Goal: Find specific page/section: Find specific page/section

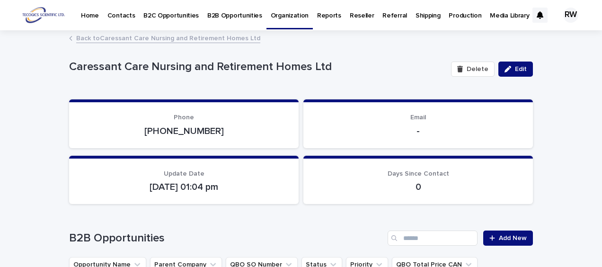
click at [229, 13] on p "B2B Opportunities" at bounding box center [234, 10] width 55 height 20
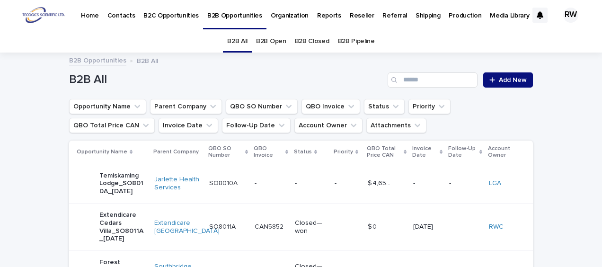
click at [275, 39] on link "B2B Open" at bounding box center [271, 41] width 30 height 22
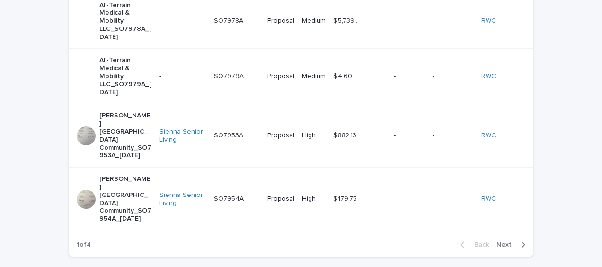
scroll to position [474, 0]
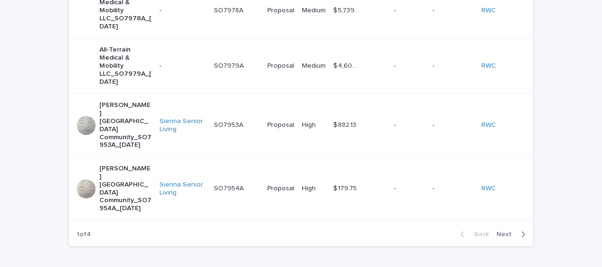
click at [507, 231] on span "Next" at bounding box center [507, 234] width 21 height 7
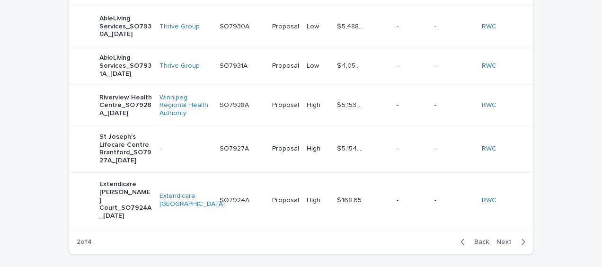
scroll to position [398, 0]
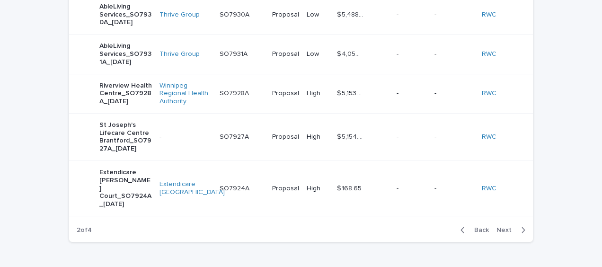
click at [504, 227] on span "Next" at bounding box center [507, 230] width 21 height 7
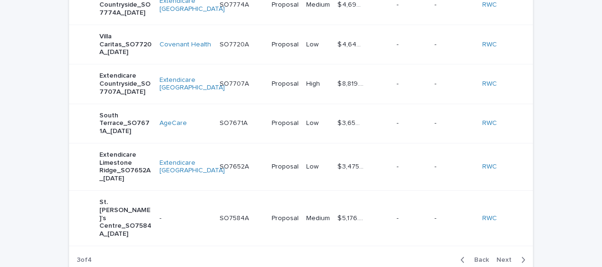
scroll to position [379, 0]
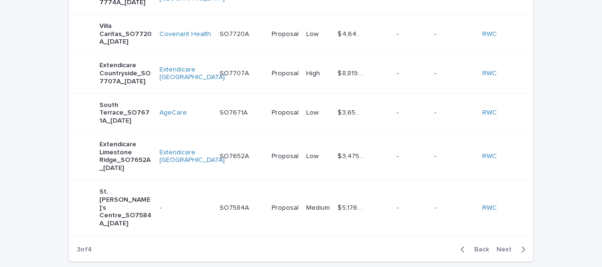
click at [506, 246] on span "Next" at bounding box center [507, 249] width 21 height 7
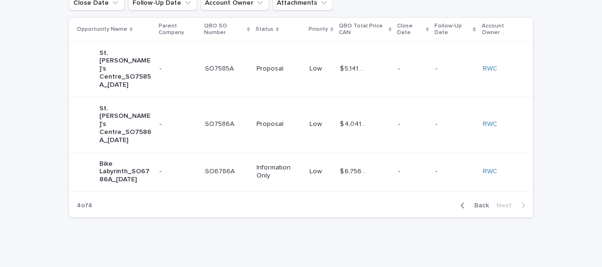
click at [120, 60] on p "St. [PERSON_NAME]’s Centre_SO7585A_[DATE]" at bounding box center [125, 69] width 53 height 40
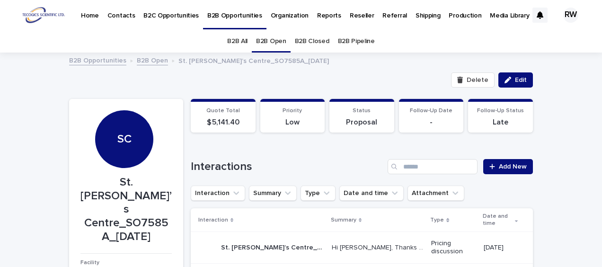
click at [144, 59] on link "B2B Open" at bounding box center [152, 59] width 31 height 11
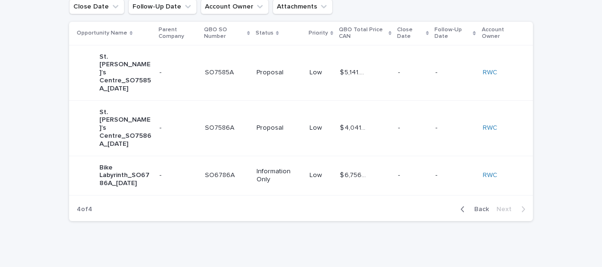
scroll to position [123, 0]
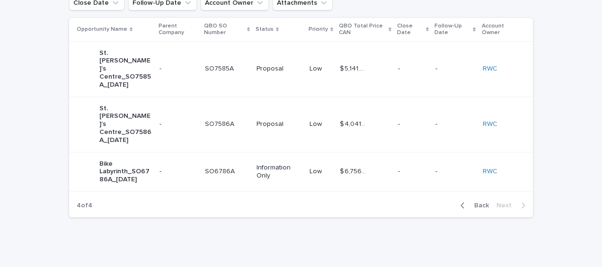
click at [478, 202] on span "Back" at bounding box center [479, 205] width 20 height 7
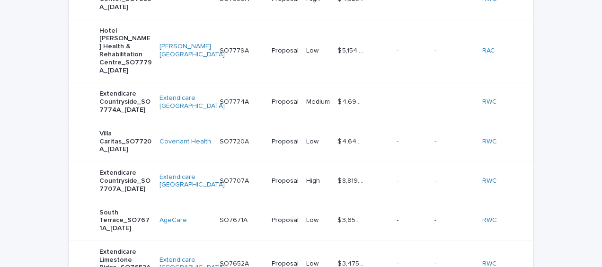
scroll to position [284, 0]
